Goal: Navigation & Orientation: Find specific page/section

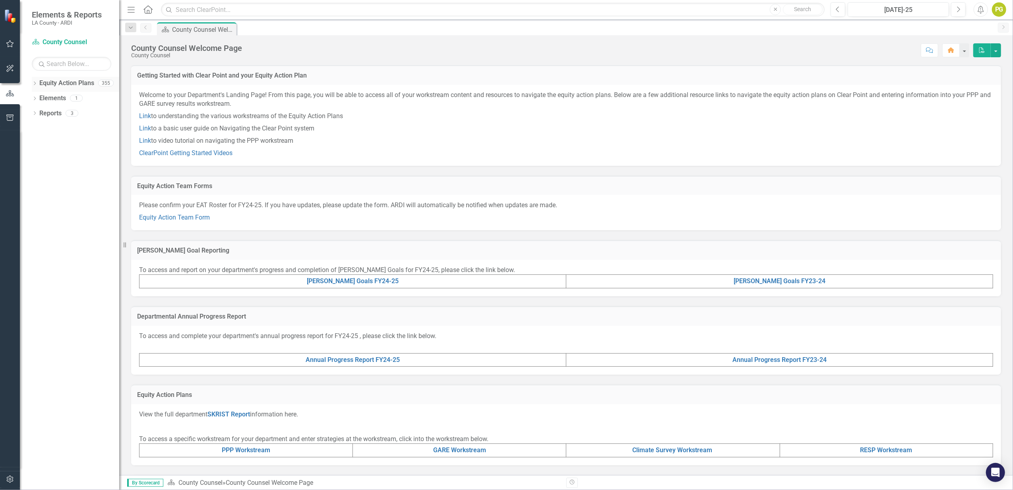
click at [35, 83] on icon at bounding box center [35, 83] width 2 height 4
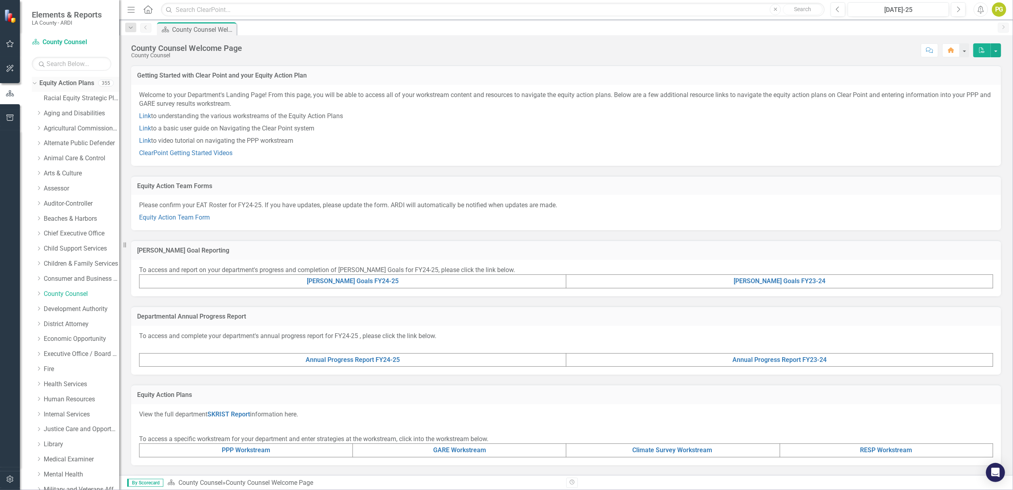
click at [35, 83] on icon "Dropdown" at bounding box center [33, 83] width 4 height 6
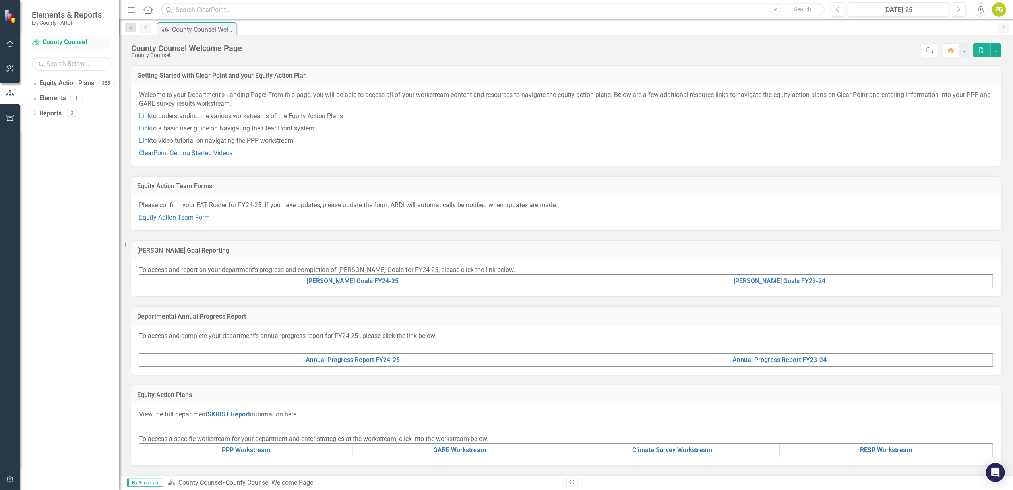
click at [57, 39] on link "Equity Action Plan County Counsel" at bounding box center [71, 42] width 79 height 9
click at [35, 97] on icon "Dropdown" at bounding box center [35, 99] width 6 height 4
click at [34, 156] on div "Dropdown" at bounding box center [35, 159] width 6 height 7
click at [180, 215] on link "Equity Action Team Form" at bounding box center [174, 217] width 71 height 8
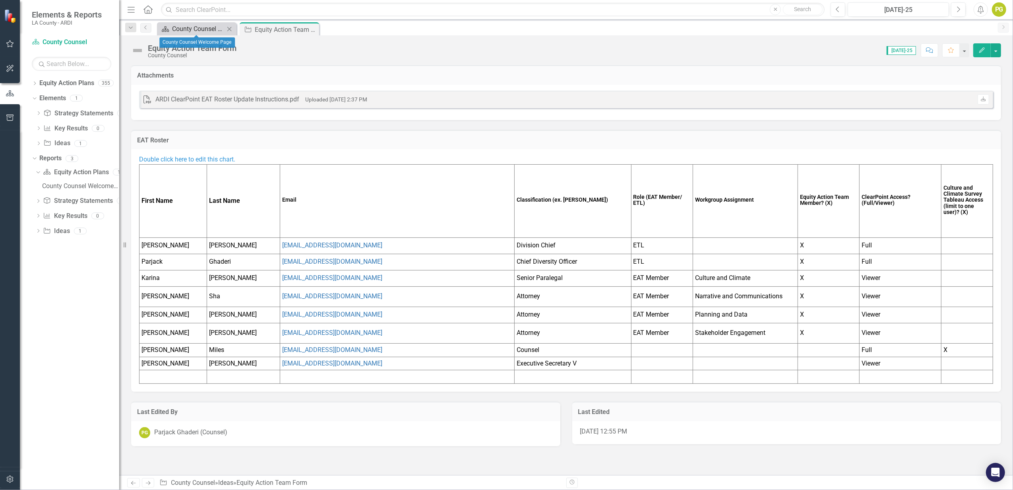
click at [196, 27] on div "County Counsel Welcome Page" at bounding box center [198, 29] width 52 height 10
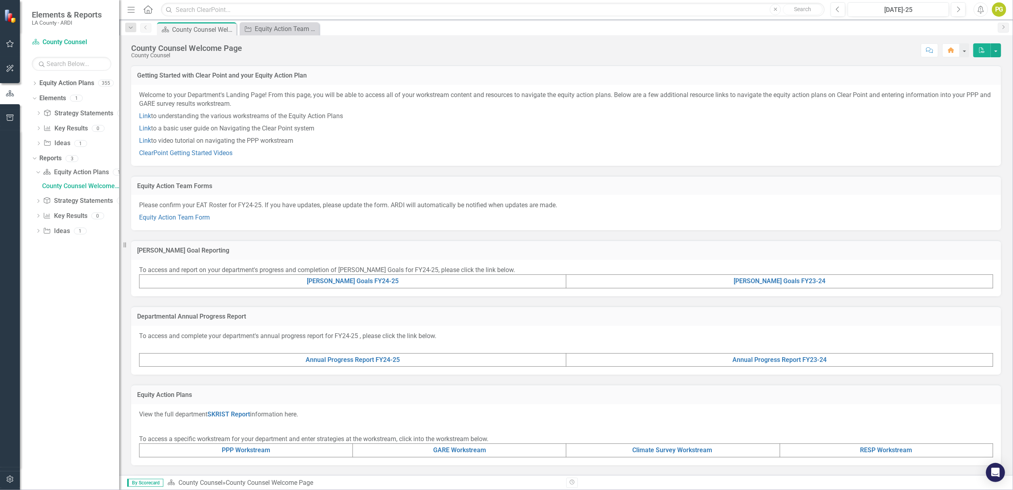
click at [386, 278] on td "[PERSON_NAME] Goals FY24-25" at bounding box center [353, 282] width 427 height 14
click at [363, 281] on link "[PERSON_NAME] Goals FY24-25" at bounding box center [353, 281] width 92 height 8
